Goal: Information Seeking & Learning: Understand process/instructions

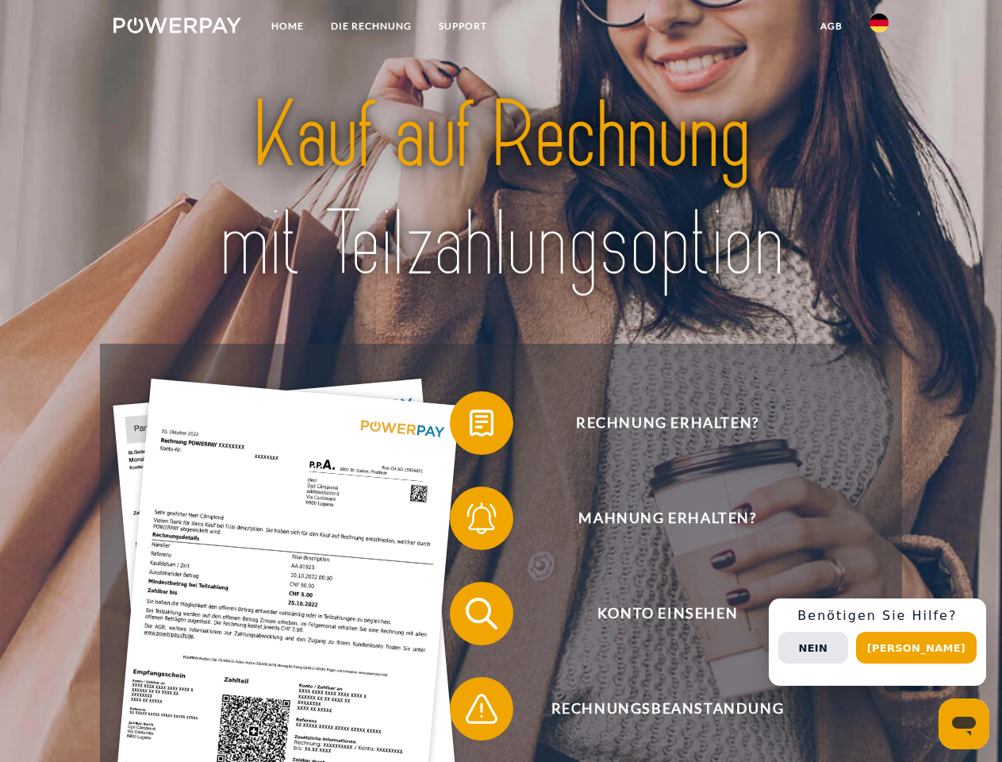
click at [177, 28] on img at bounding box center [177, 25] width 128 height 16
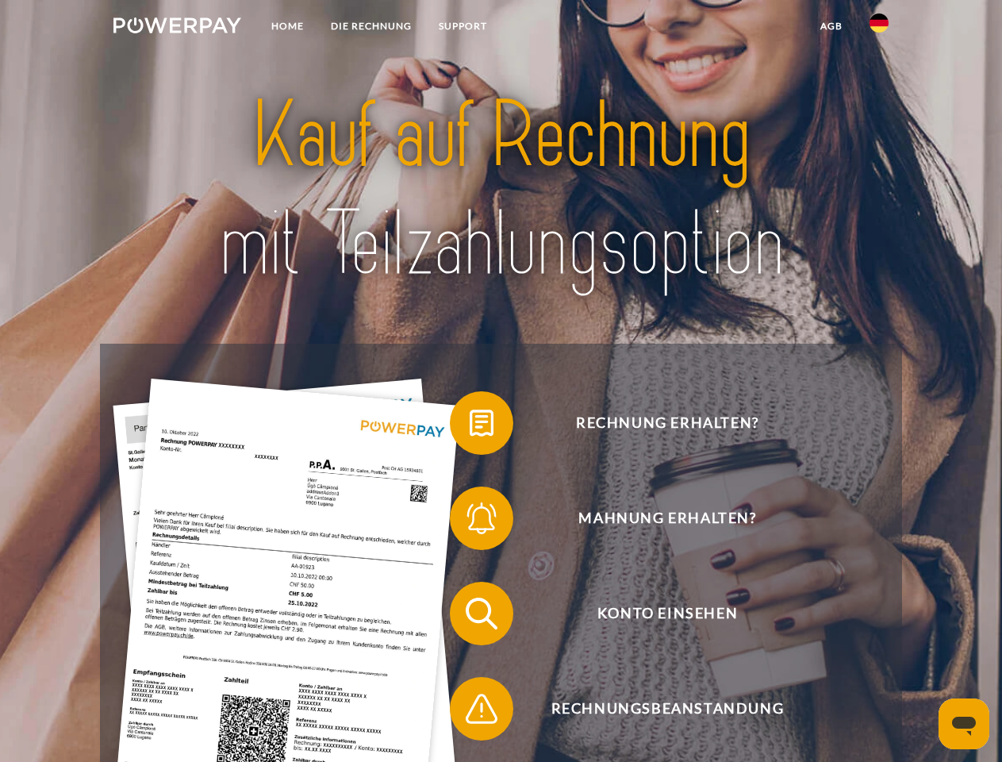
click at [879, 28] on img at bounding box center [879, 22] width 19 height 19
click at [831, 26] on link "agb" at bounding box center [831, 26] width 49 height 29
click at [470, 426] on span at bounding box center [457, 422] width 79 height 79
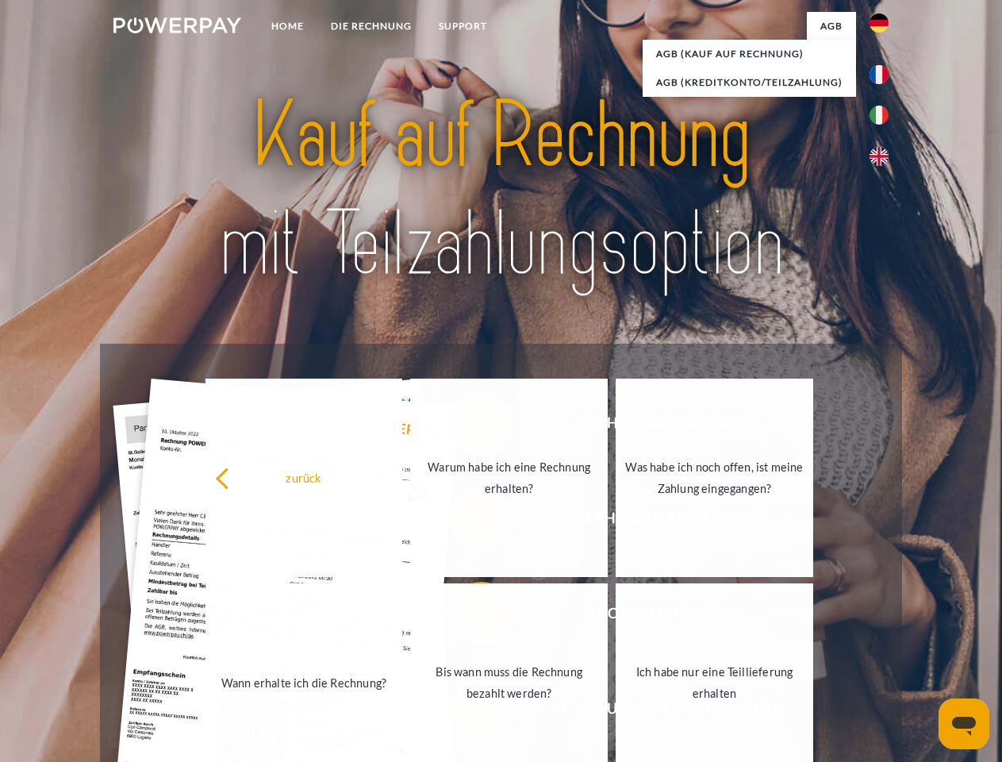
click at [470, 521] on div "zurück Warum habe ich eine Rechnung erhalten? Was habe ich noch offen, ist mein…" at bounding box center [510, 579] width 641 height 409
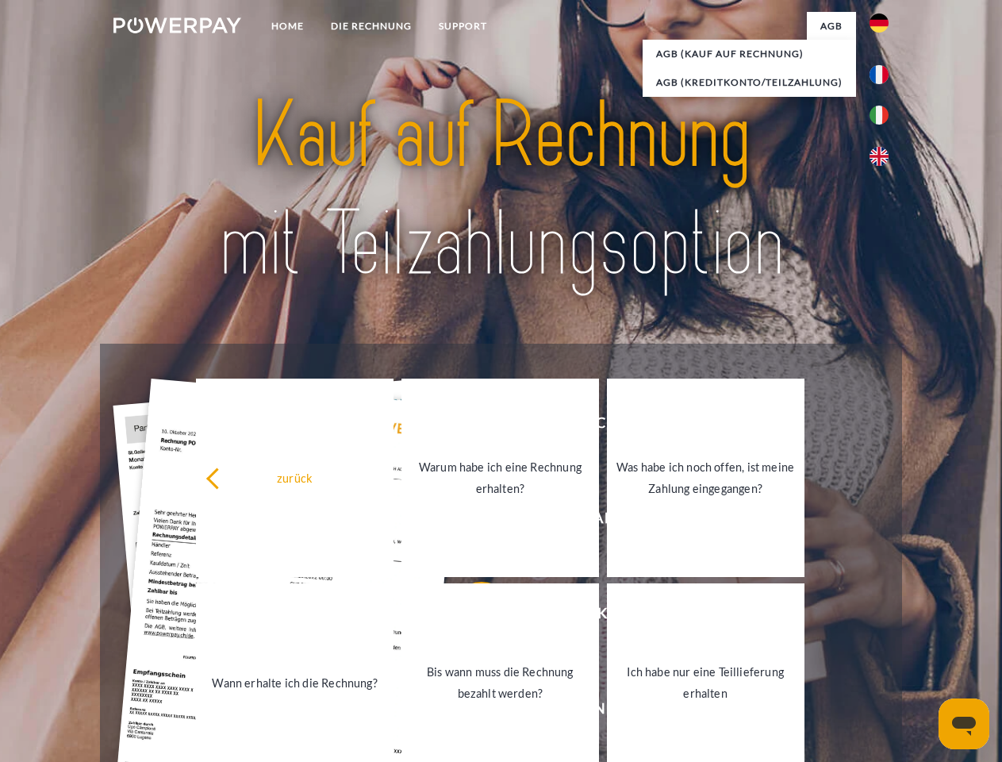
click at [470, 616] on link "Bis wann muss die Rechnung bezahlt werden?" at bounding box center [500, 682] width 198 height 198
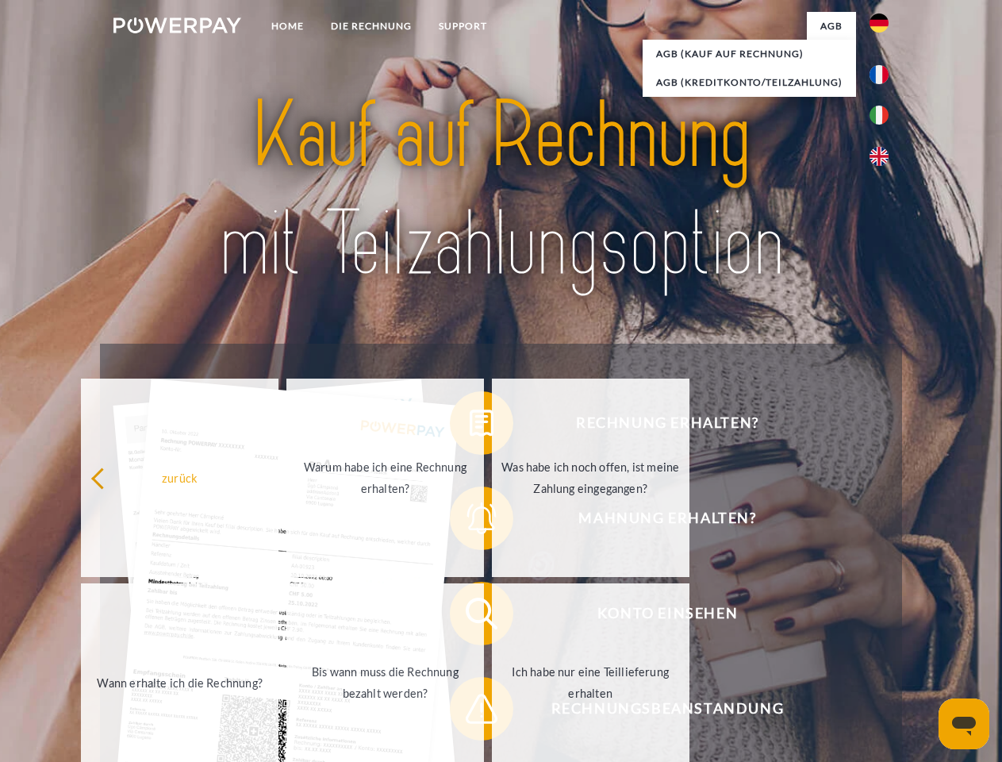
click at [470, 712] on span at bounding box center [457, 708] width 79 height 79
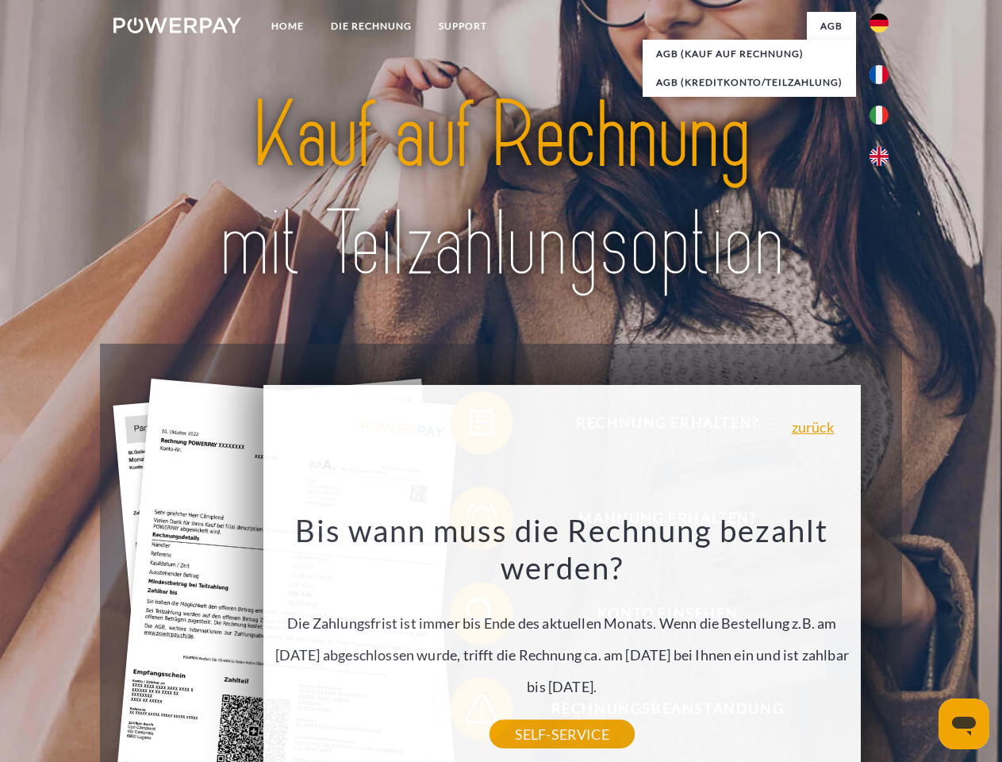
click at [883, 642] on div "Rechnung erhalten? Mahnung erhalten? Konto einsehen" at bounding box center [500, 661] width 801 height 635
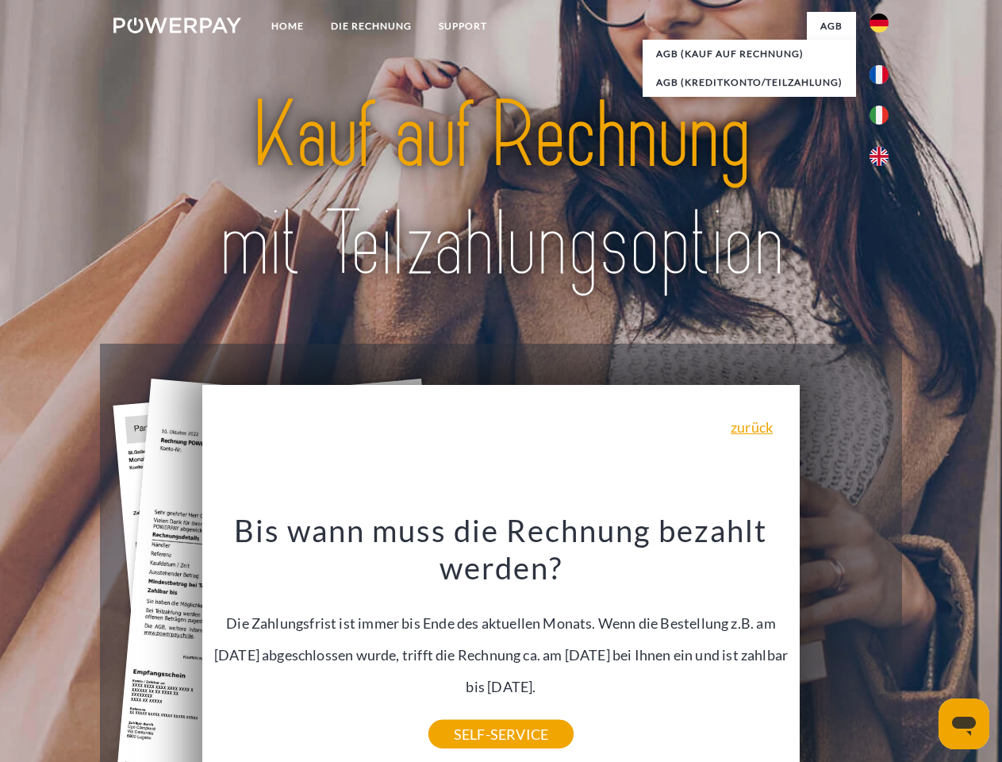
click at [844, 645] on span "Konto einsehen" at bounding box center [667, 613] width 389 height 63
click at [922, 647] on header "Home DIE RECHNUNG SUPPORT" at bounding box center [501, 548] width 1002 height 1096
